Goal: Task Accomplishment & Management: Manage account settings

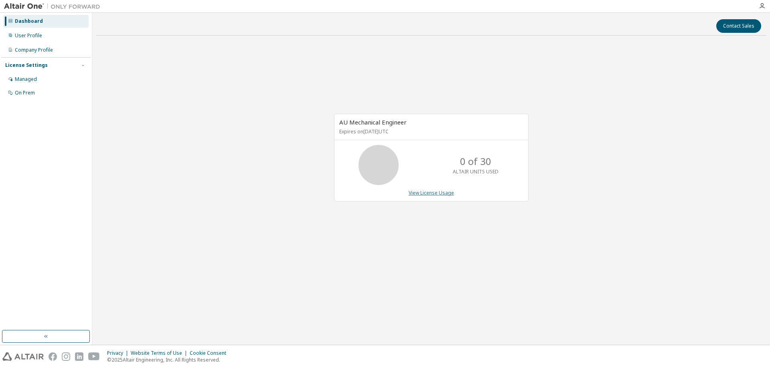
click at [443, 193] on link "View License Usage" at bounding box center [430, 193] width 45 height 7
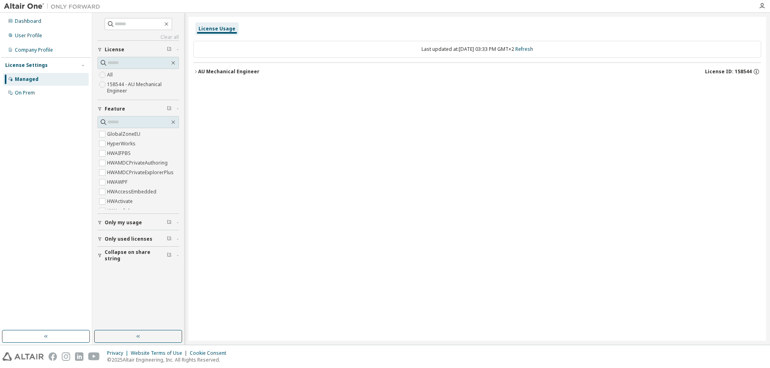
click at [196, 73] on icon "button" at bounding box center [195, 71] width 5 height 5
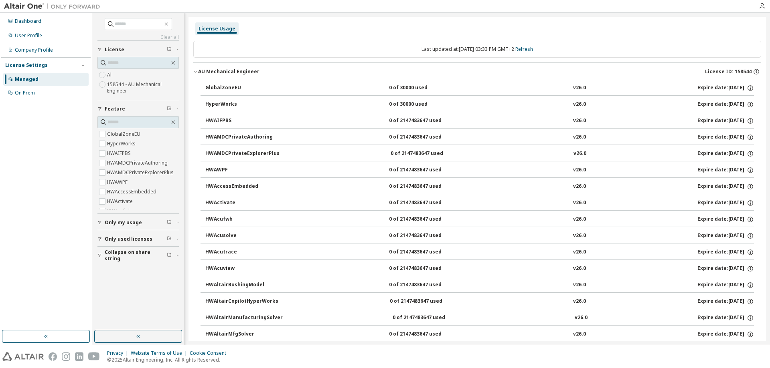
click at [498, 6] on div at bounding box center [428, 6] width 649 height 12
click at [206, 28] on div "License Usage" at bounding box center [216, 29] width 37 height 6
click at [124, 239] on span "Only used licenses" at bounding box center [129, 239] width 48 height 6
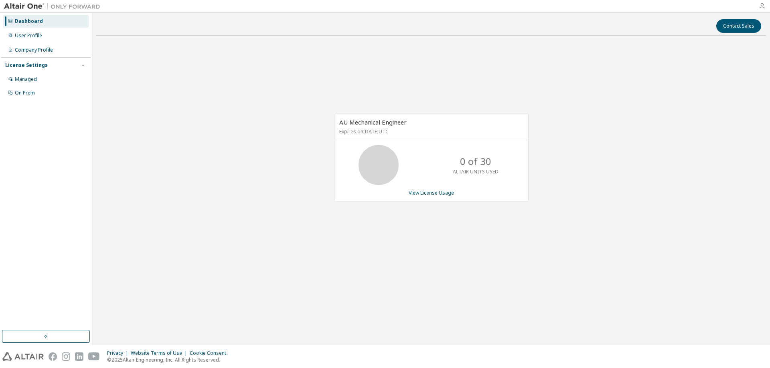
click at [760, 6] on icon "button" at bounding box center [761, 6] width 6 height 6
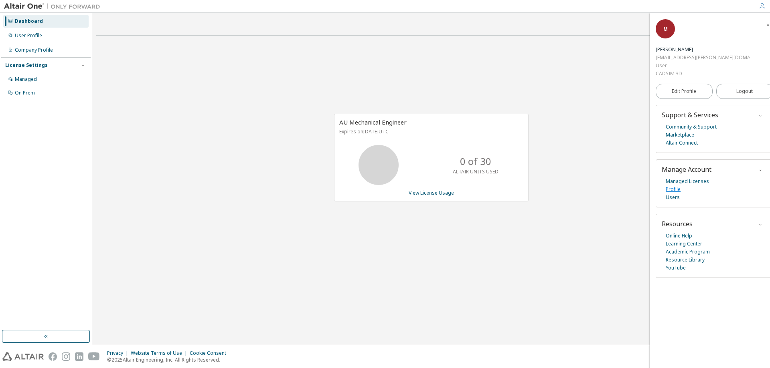
click at [676, 186] on link "Profile" at bounding box center [672, 190] width 15 height 8
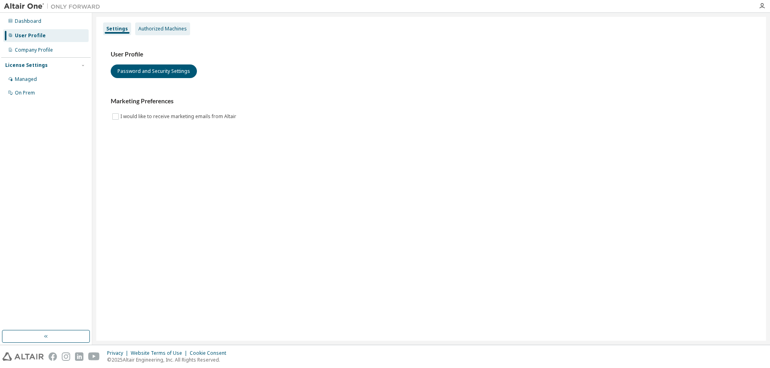
click at [170, 30] on div "Authorized Machines" at bounding box center [162, 29] width 49 height 6
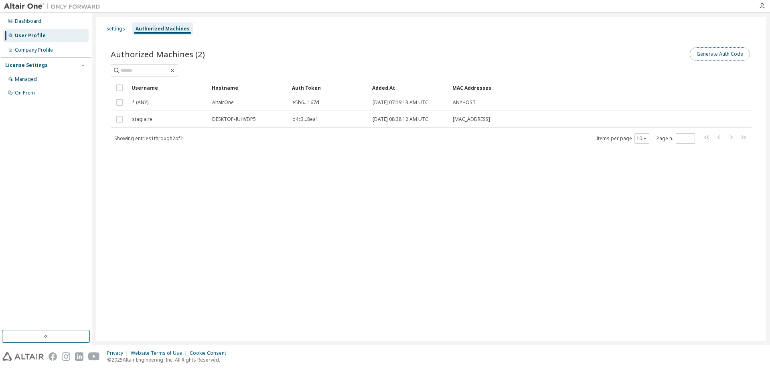
click at [727, 55] on button "Generate Auth Code" at bounding box center [719, 54] width 60 height 14
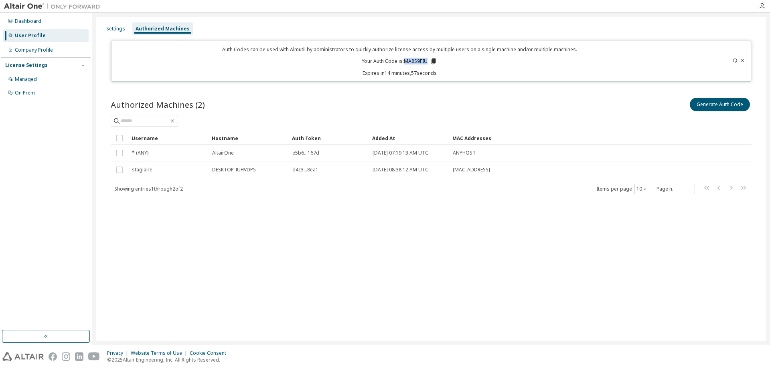
drag, startPoint x: 428, startPoint y: 61, endPoint x: 406, endPoint y: 63, distance: 22.2
click at [406, 63] on p "Your Auth Code is: MA8S9FIU" at bounding box center [399, 61] width 75 height 7
copy p "MA8S9FIU"
click at [193, 247] on div "Settings Authorized Machines Auth Codes can be used with Almutil by administrat…" at bounding box center [430, 179] width 669 height 324
click at [40, 36] on div "User Profile" at bounding box center [30, 35] width 31 height 6
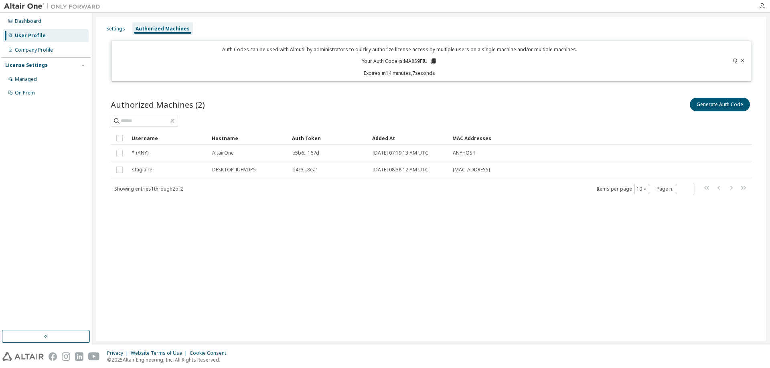
click at [765, 6] on div at bounding box center [762, 6] width 16 height 6
click at [763, 6] on icon "button" at bounding box center [761, 6] width 6 height 6
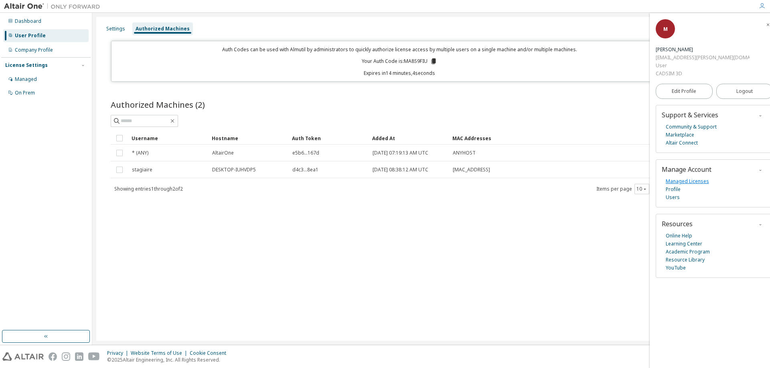
click at [685, 178] on link "Managed Licenses" at bounding box center [686, 182] width 43 height 8
